Goal: Navigation & Orientation: Find specific page/section

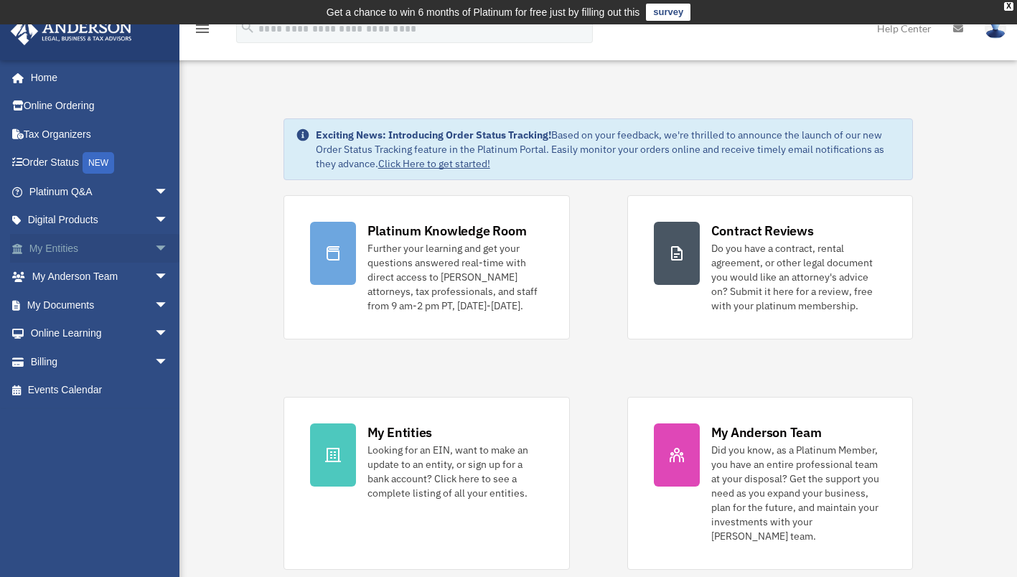
click at [66, 245] on link "My Entities arrow_drop_down" at bounding box center [100, 248] width 180 height 29
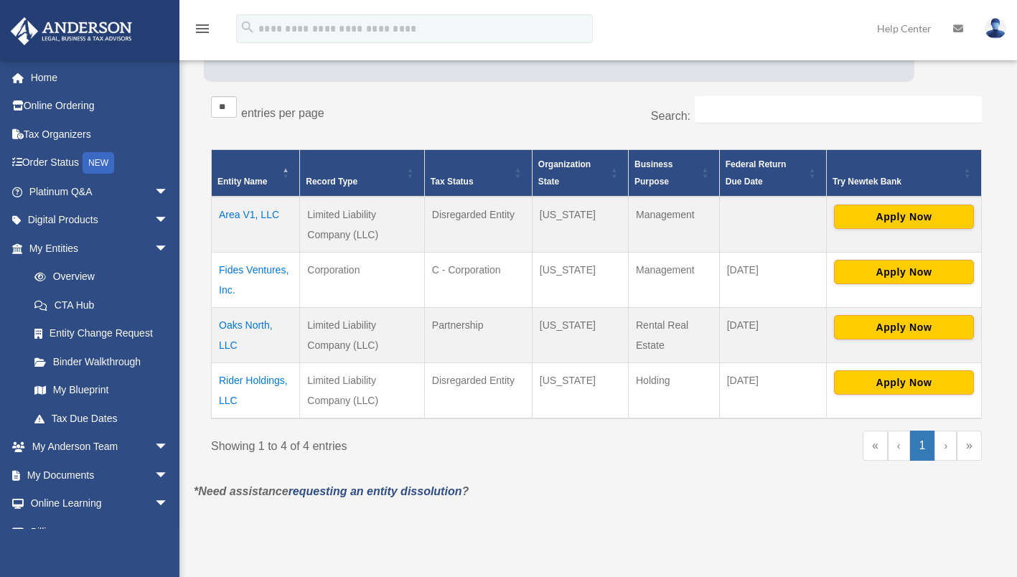
scroll to position [235, 0]
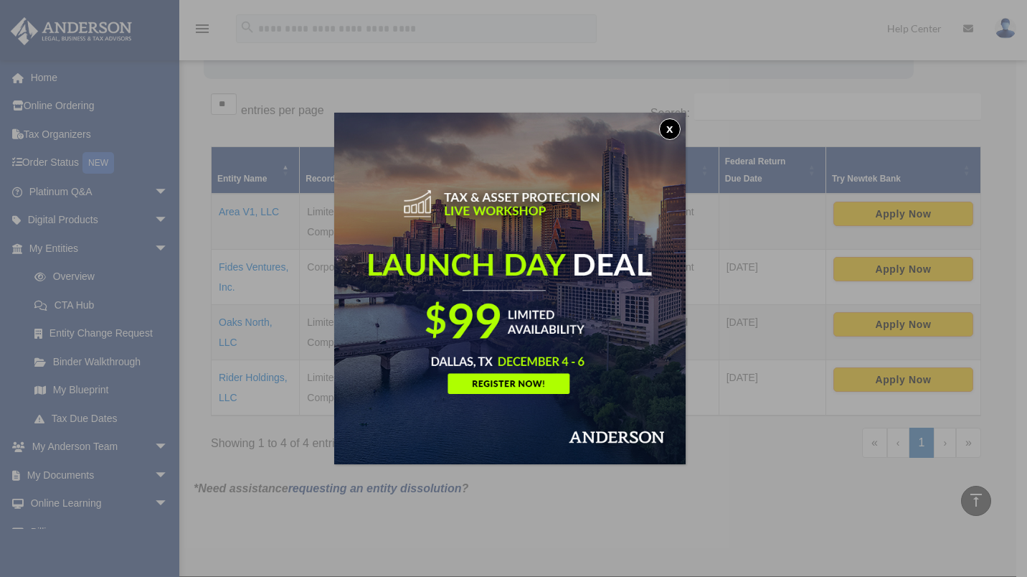
click at [671, 132] on button "x" at bounding box center [670, 129] width 22 height 22
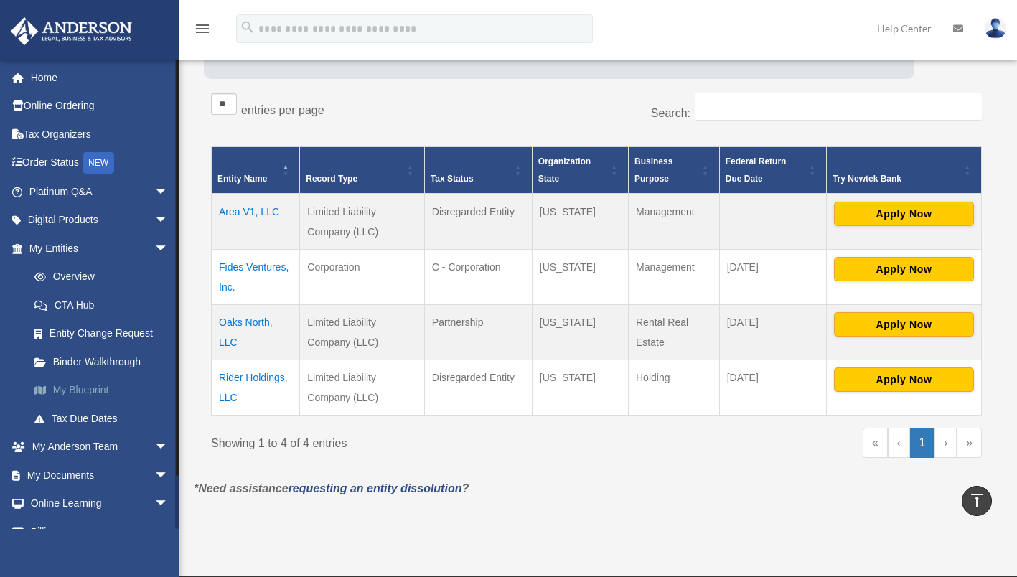
click at [83, 392] on link "My Blueprint" at bounding box center [105, 390] width 170 height 29
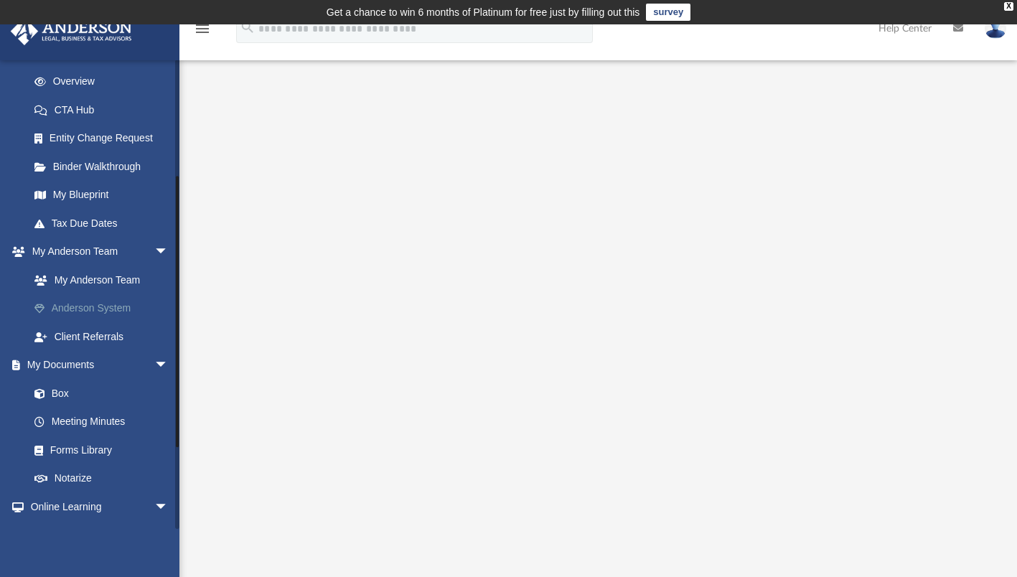
scroll to position [191, 0]
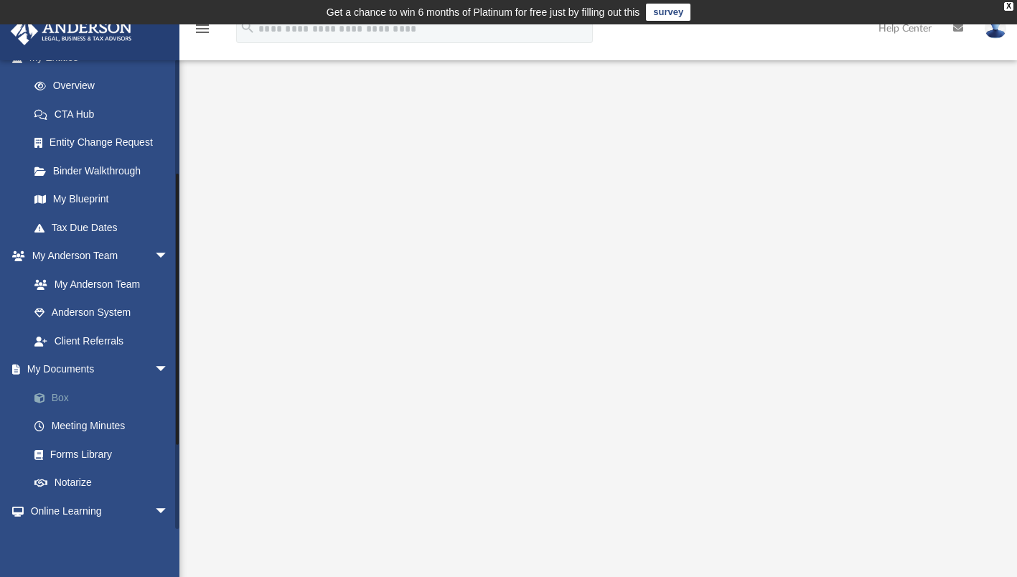
click at [52, 396] on link "Box" at bounding box center [105, 397] width 170 height 29
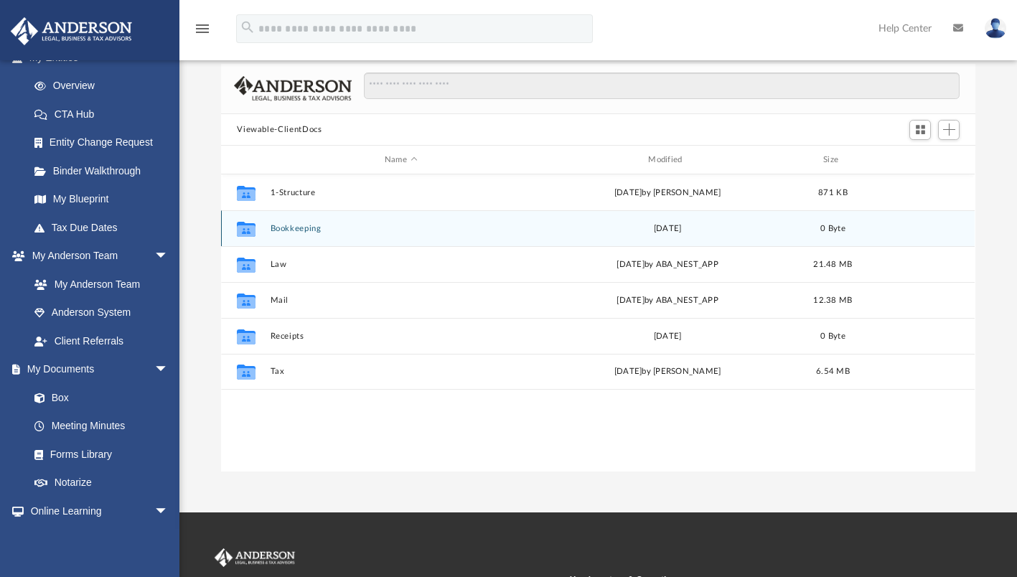
scroll to position [100, 0]
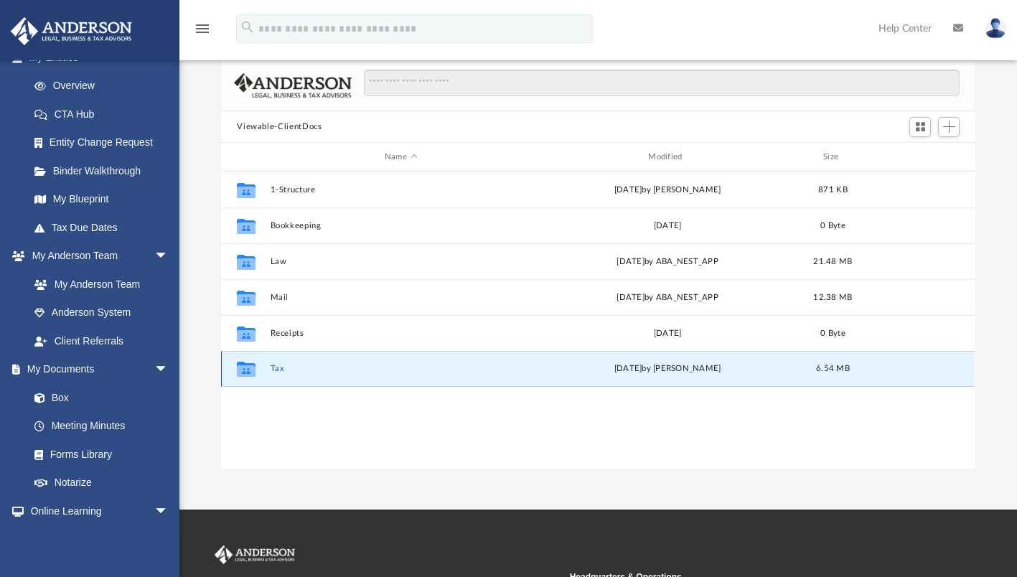
click at [278, 367] on button "Tax" at bounding box center [400, 368] width 260 height 9
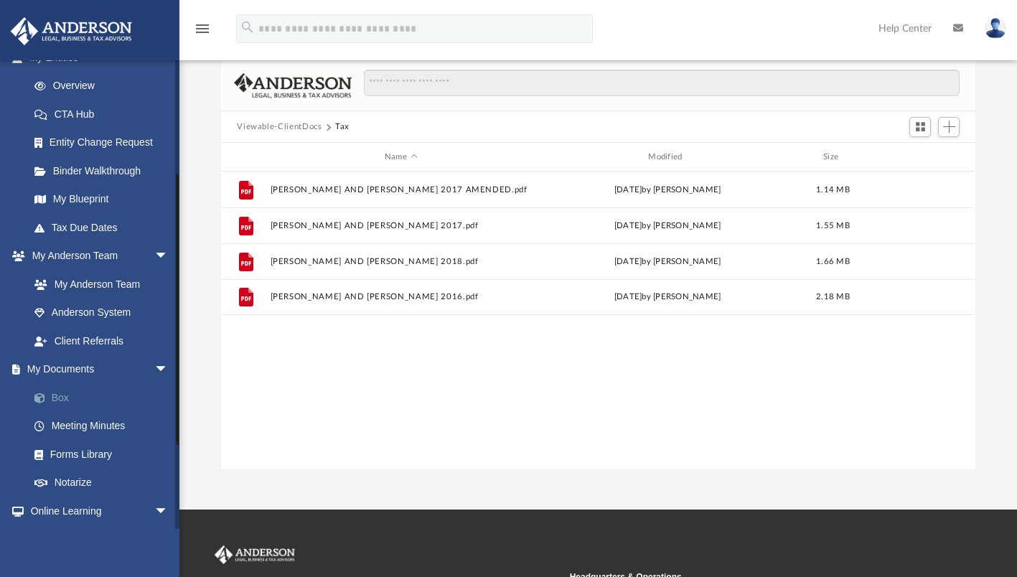
click at [62, 394] on link "Box" at bounding box center [105, 397] width 170 height 29
click at [65, 400] on link "Box" at bounding box center [105, 397] width 170 height 29
click at [286, 124] on button "Viewable-ClientDocs" at bounding box center [279, 127] width 85 height 13
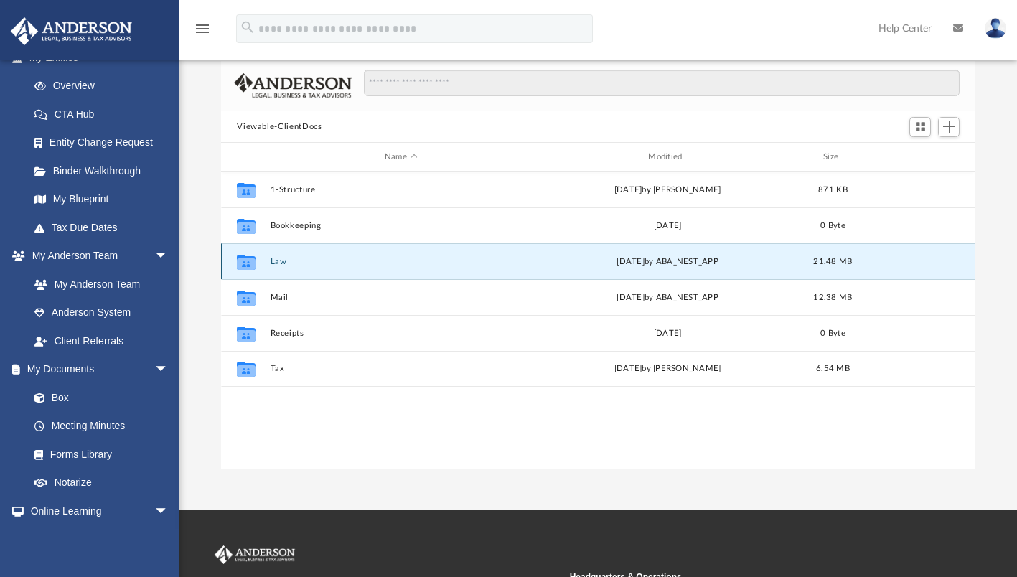
click at [280, 265] on button "Law" at bounding box center [400, 261] width 260 height 9
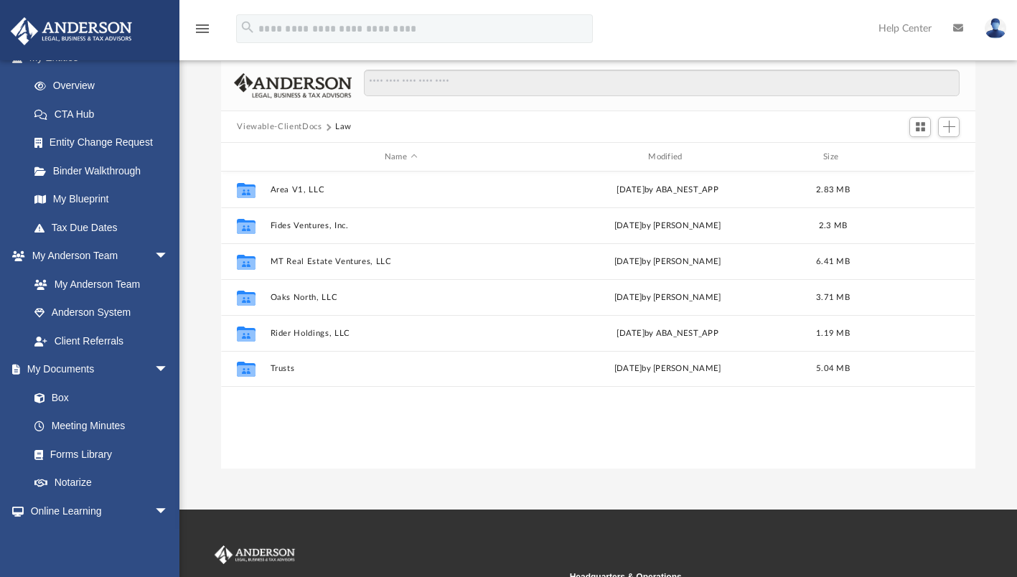
click at [296, 127] on button "Viewable-ClientDocs" at bounding box center [279, 127] width 85 height 13
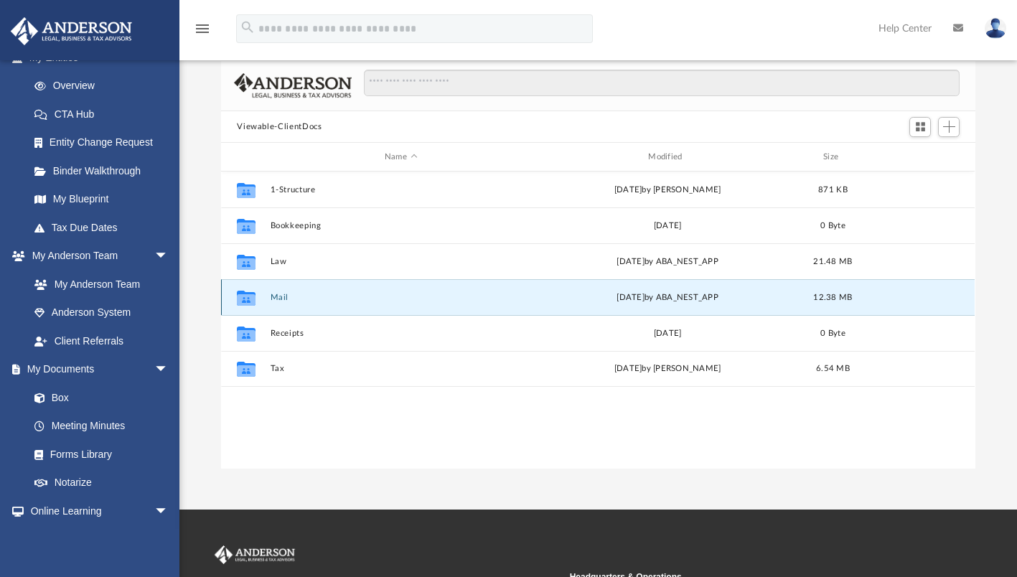
click at [280, 295] on button "Mail" at bounding box center [400, 297] width 260 height 9
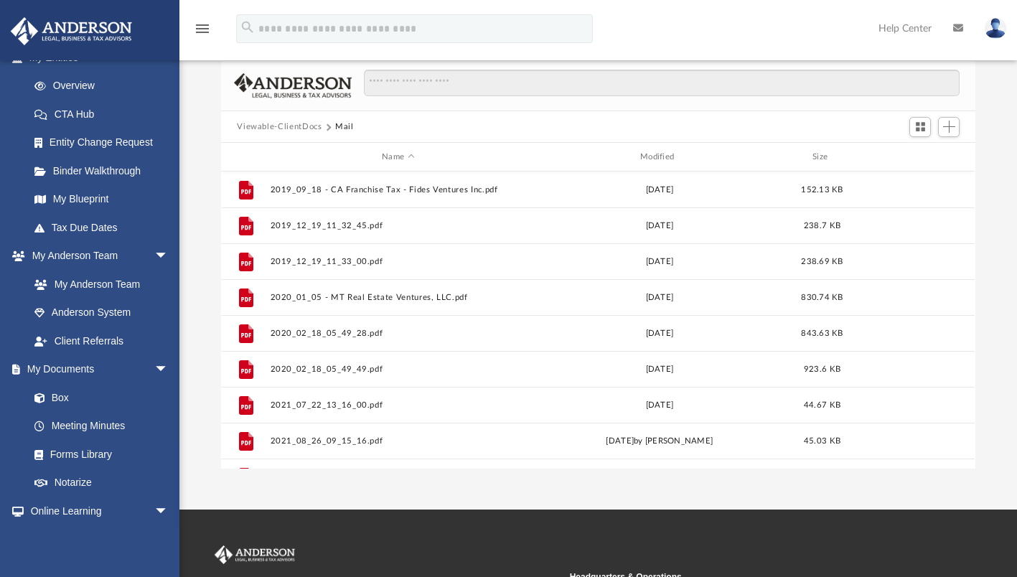
scroll to position [0, 0]
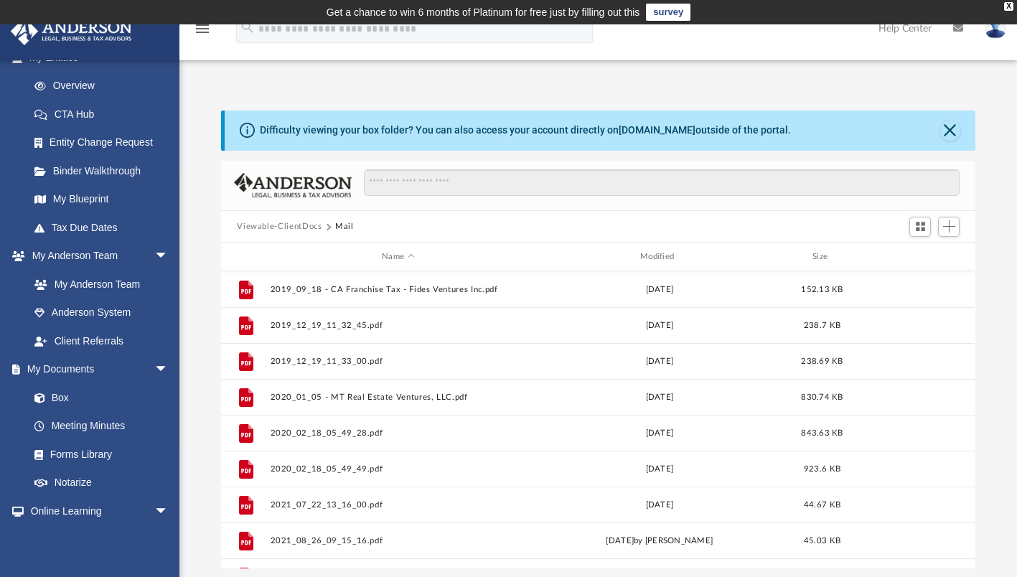
click at [281, 227] on button "Viewable-ClientDocs" at bounding box center [279, 226] width 85 height 13
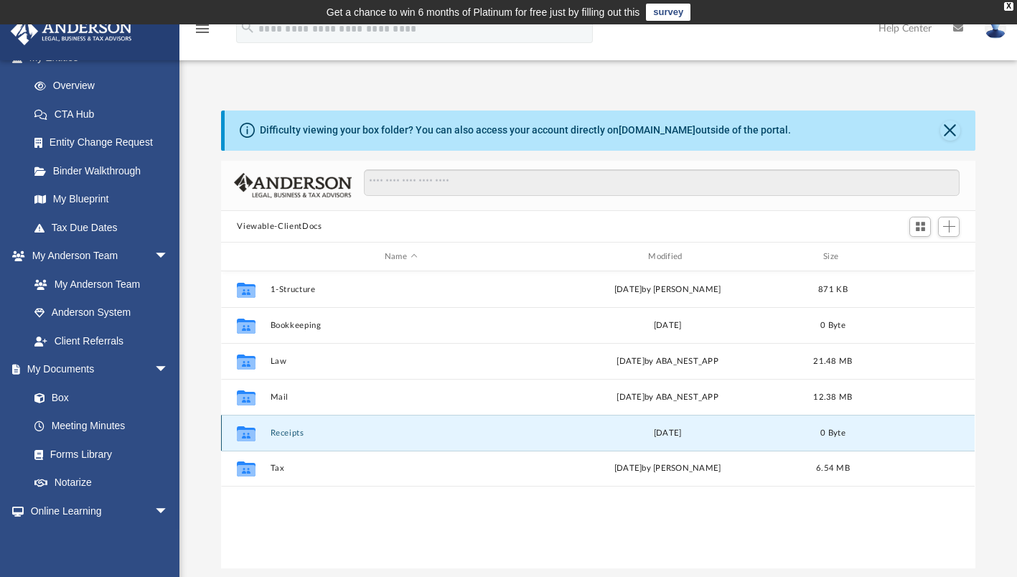
click at [288, 436] on button "Receipts" at bounding box center [400, 432] width 260 height 9
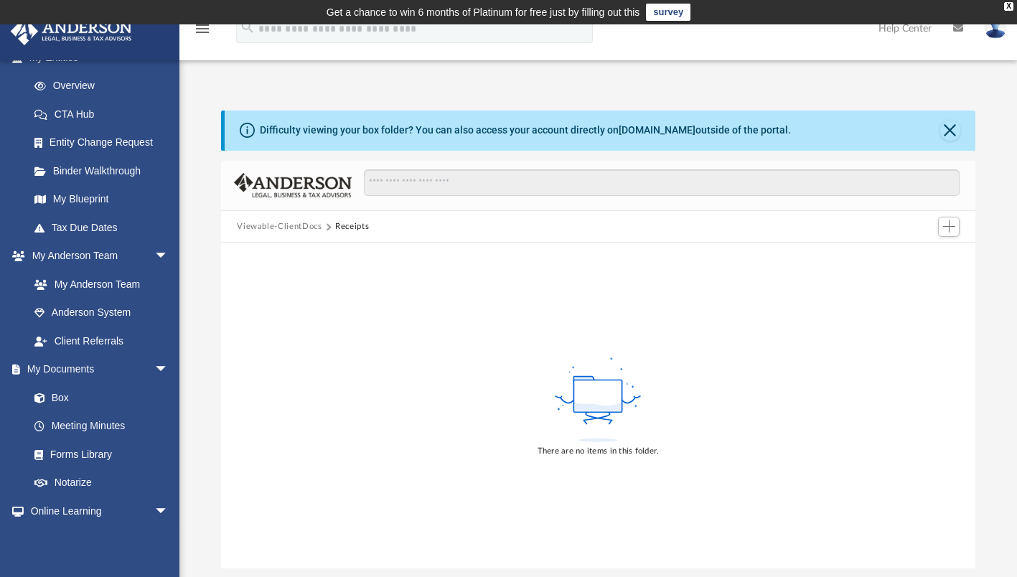
click at [291, 222] on button "Viewable-ClientDocs" at bounding box center [279, 226] width 85 height 13
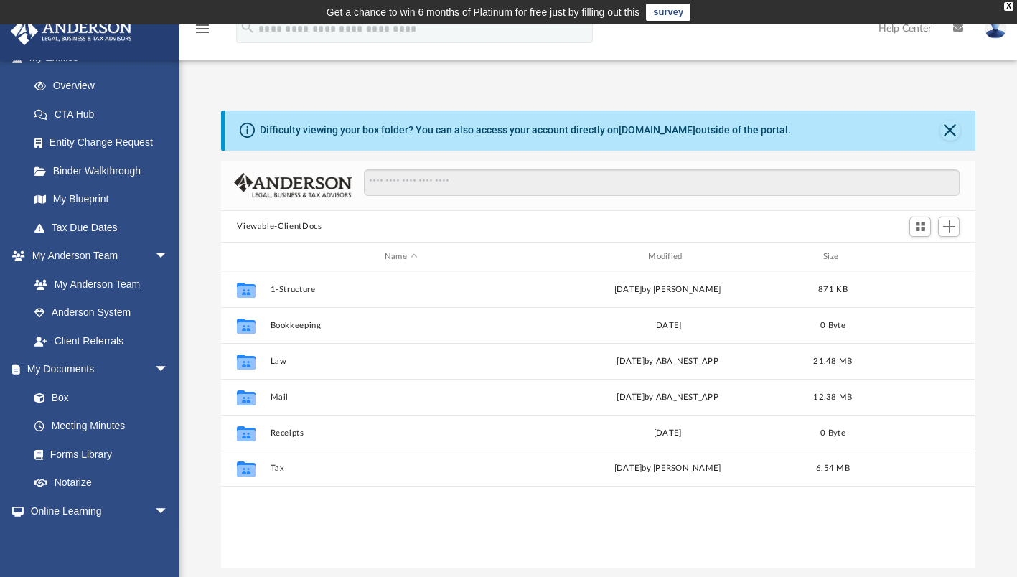
scroll to position [315, 743]
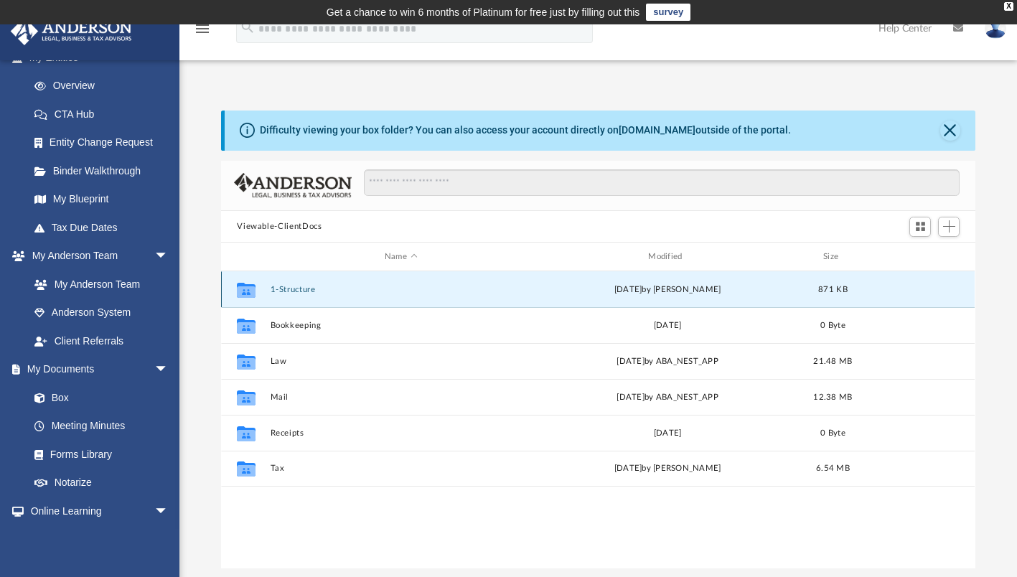
click at [407, 285] on button "1-Structure" at bounding box center [400, 289] width 260 height 9
